Goal: Information Seeking & Learning: Learn about a topic

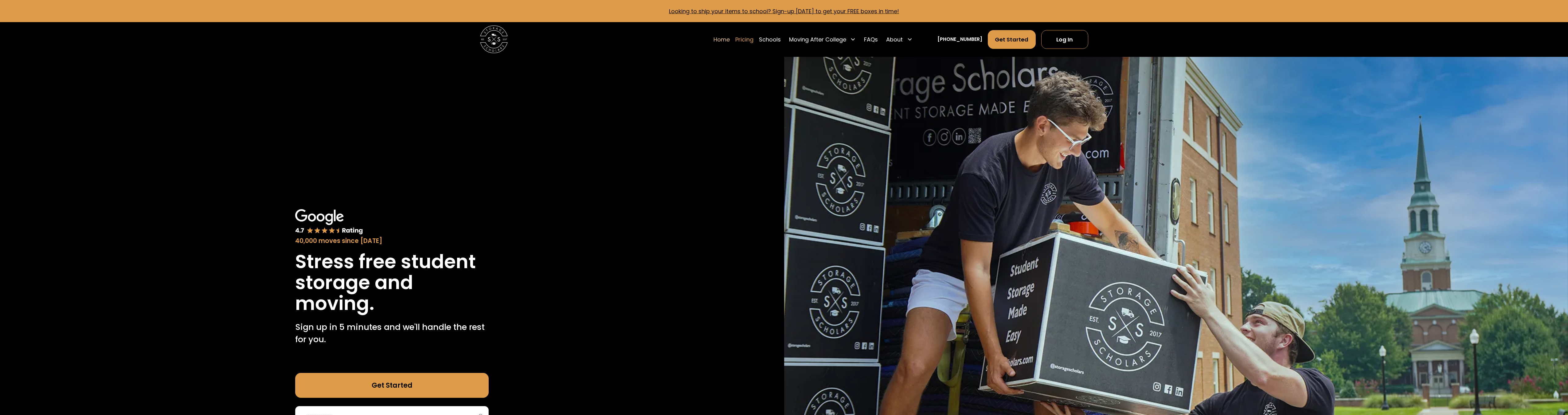
click at [754, 41] on link "Pricing" at bounding box center [744, 40] width 18 height 19
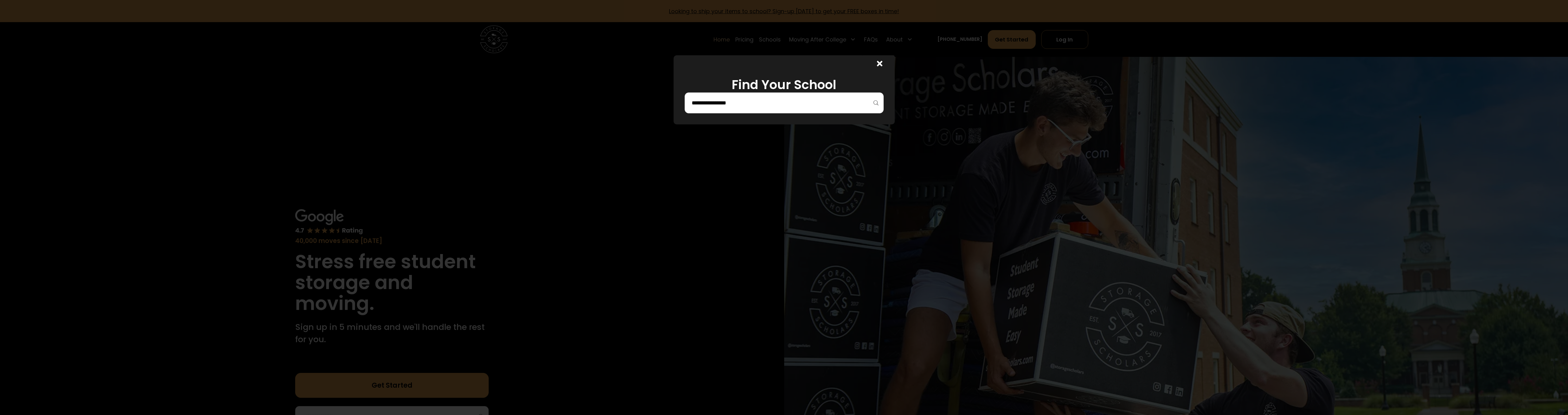
click at [799, 110] on div at bounding box center [784, 103] width 199 height 21
click at [799, 102] on input "search" at bounding box center [784, 102] width 186 height 10
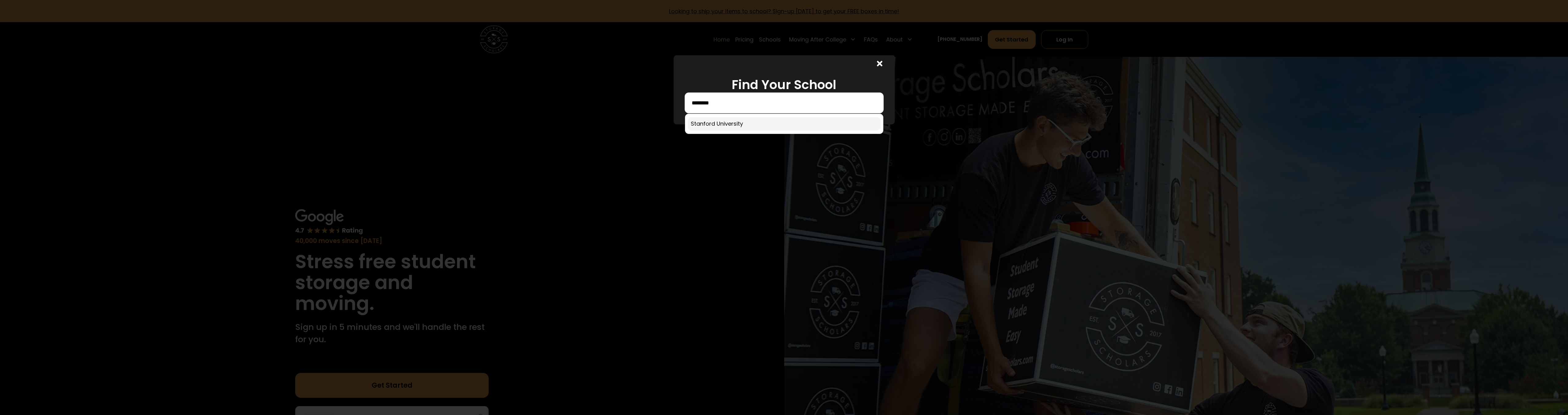
type input "********"
click at [835, 121] on link at bounding box center [784, 124] width 193 height 13
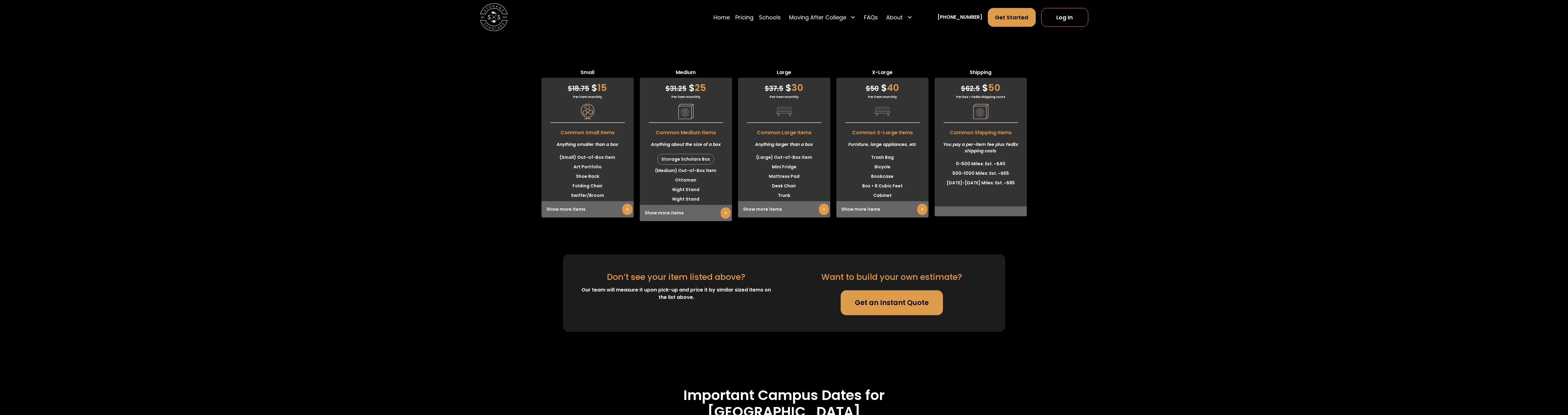
scroll to position [2318, 0]
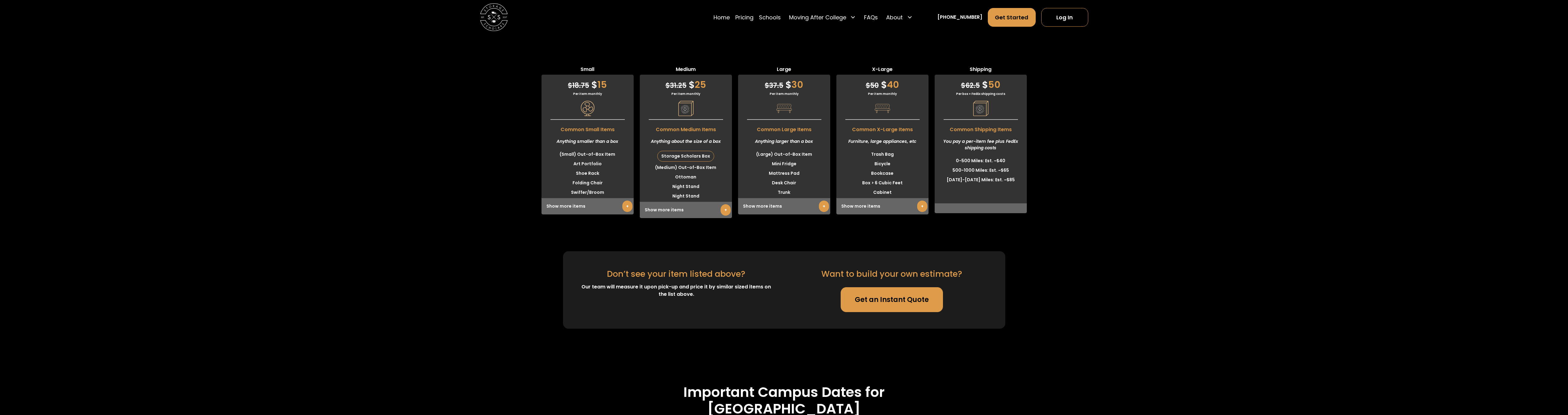
click at [724, 209] on link "+" at bounding box center [726, 210] width 10 height 12
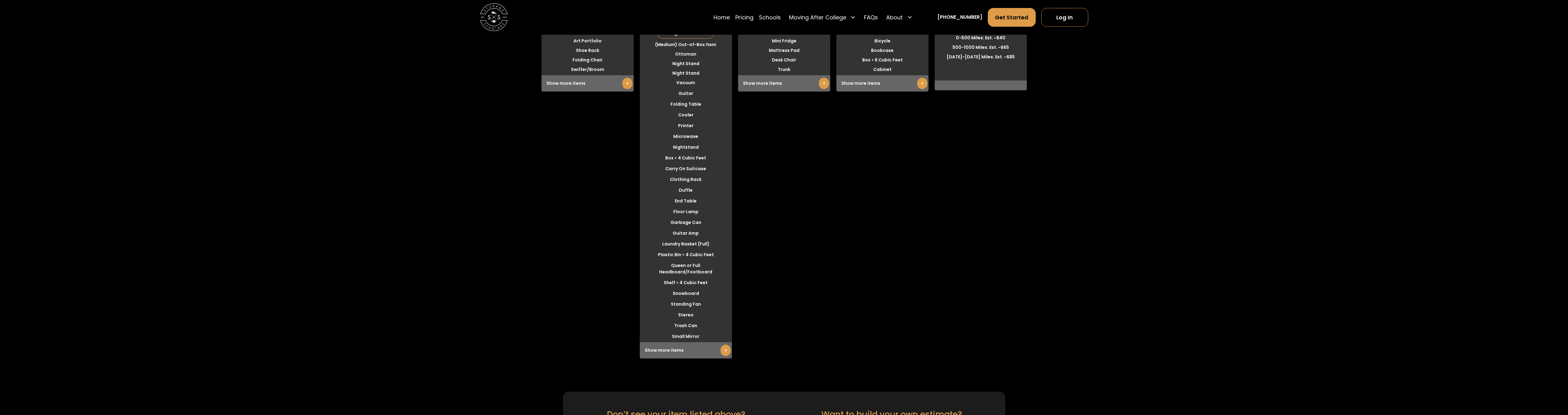
scroll to position [2379, 0]
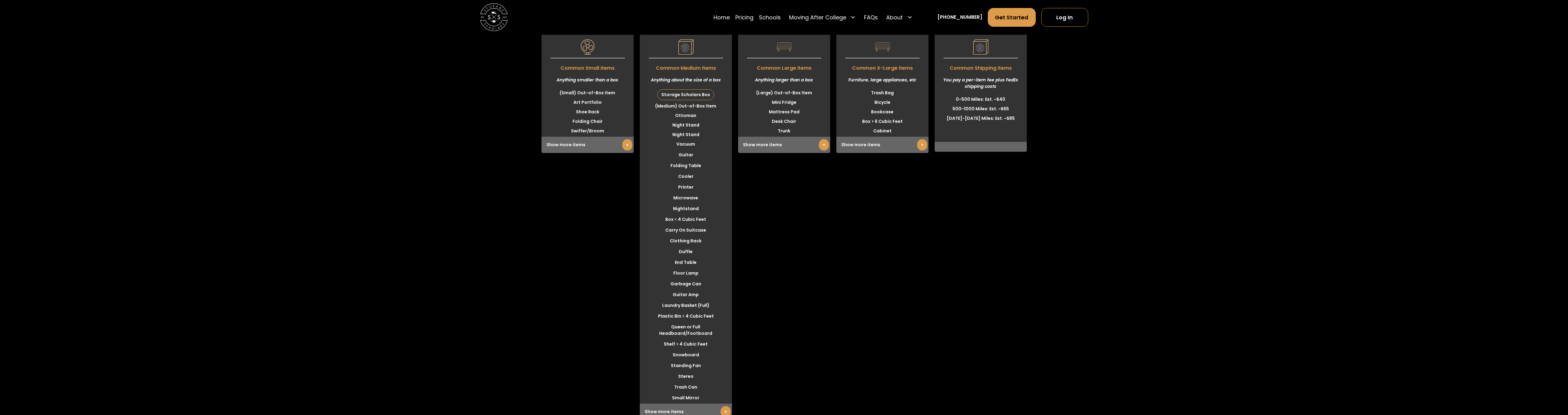
click at [818, 149] on div "Show more items +" at bounding box center [784, 145] width 92 height 16
click at [827, 142] on link "+" at bounding box center [824, 145] width 10 height 12
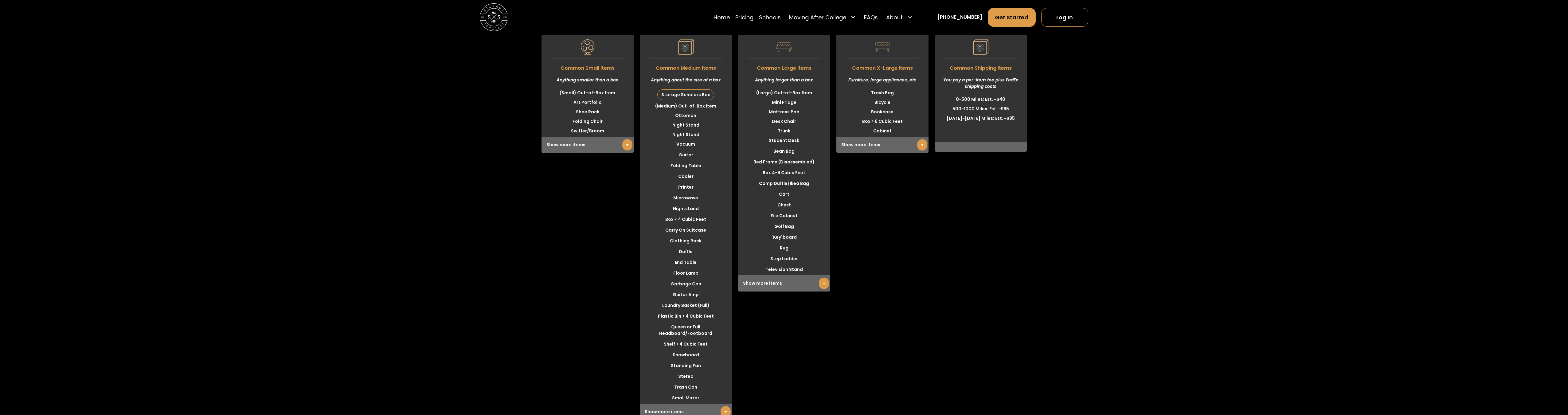
click at [903, 147] on div "Show more items +" at bounding box center [882, 145] width 92 height 16
click at [923, 147] on link "+" at bounding box center [922, 145] width 10 height 12
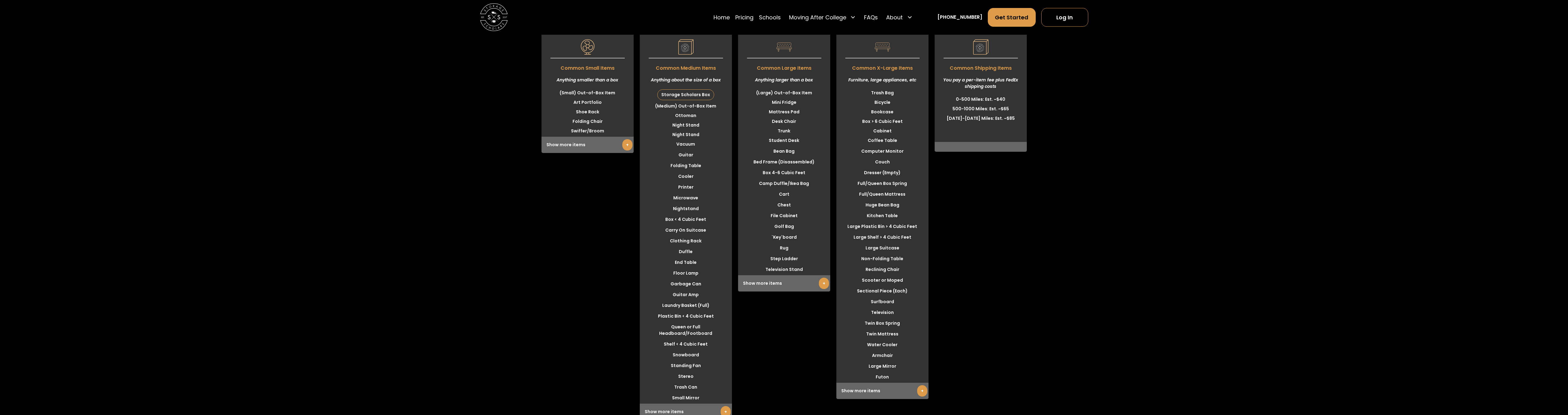
click at [1265, 312] on div "Small $ 18.75 $ 15 Per item monthly Common Small Items Anything smaller than a …" at bounding box center [784, 212] width 1568 height 416
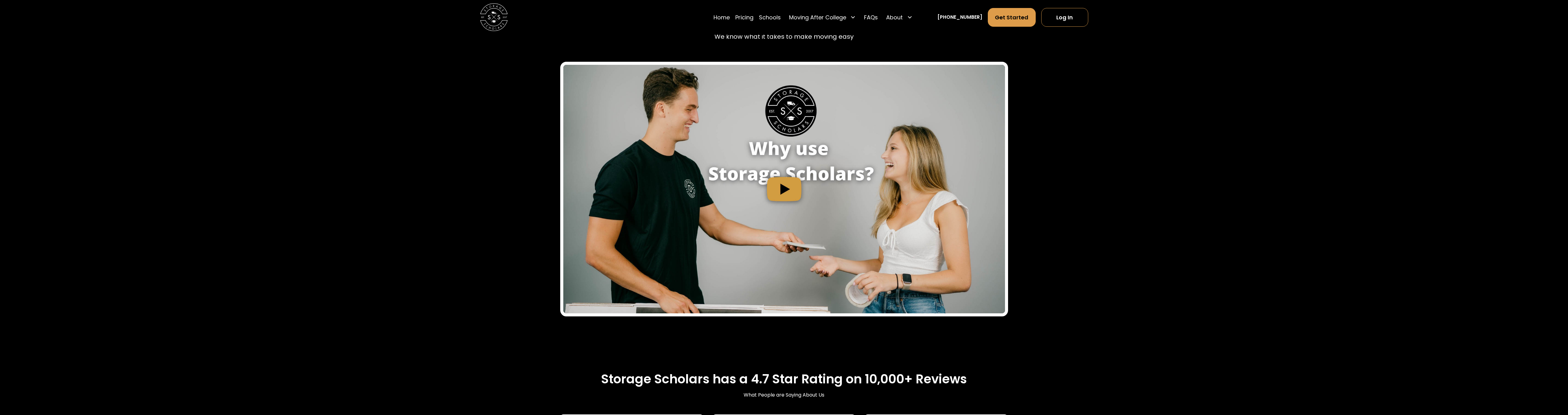
scroll to position [997, 0]
